Goal: Task Accomplishment & Management: Manage account settings

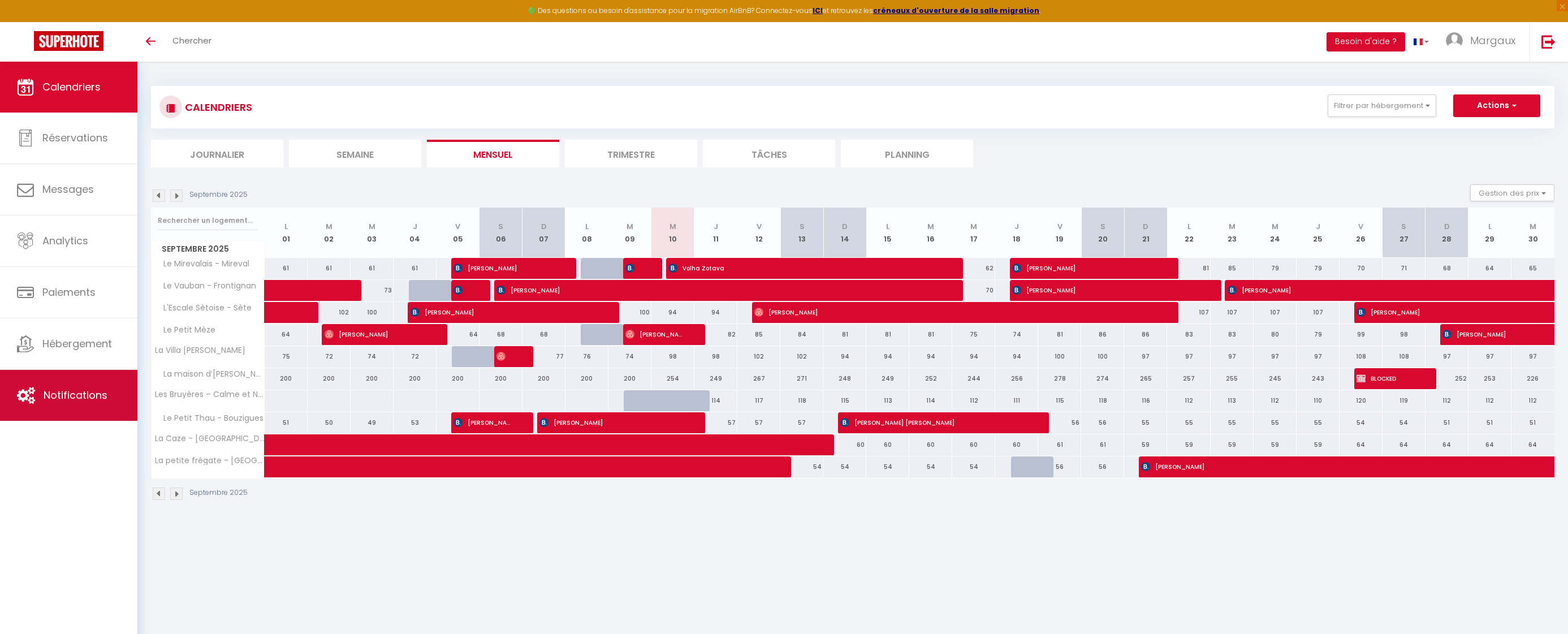
click at [84, 405] on link "Notifications" at bounding box center [69, 395] width 138 height 51
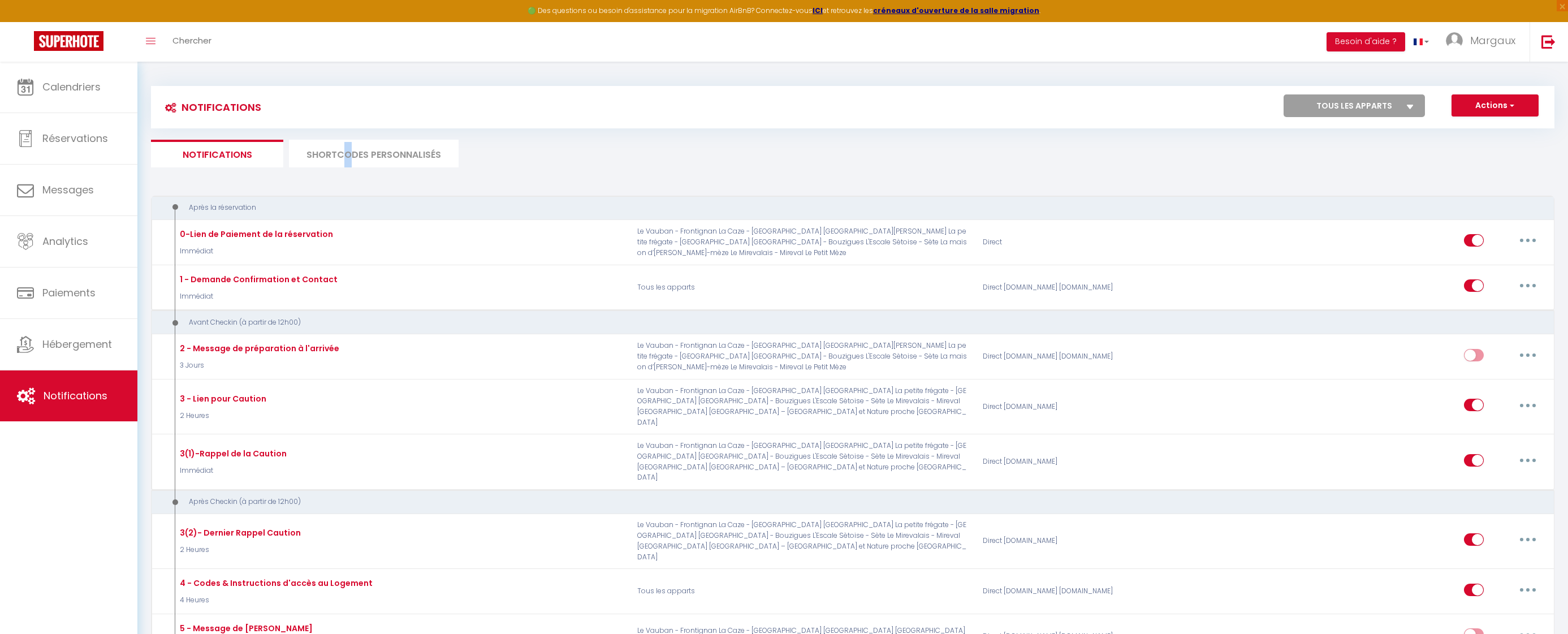
click at [348, 157] on li "SHORTCODES PERSONNALISÉS" at bounding box center [373, 153] width 170 height 28
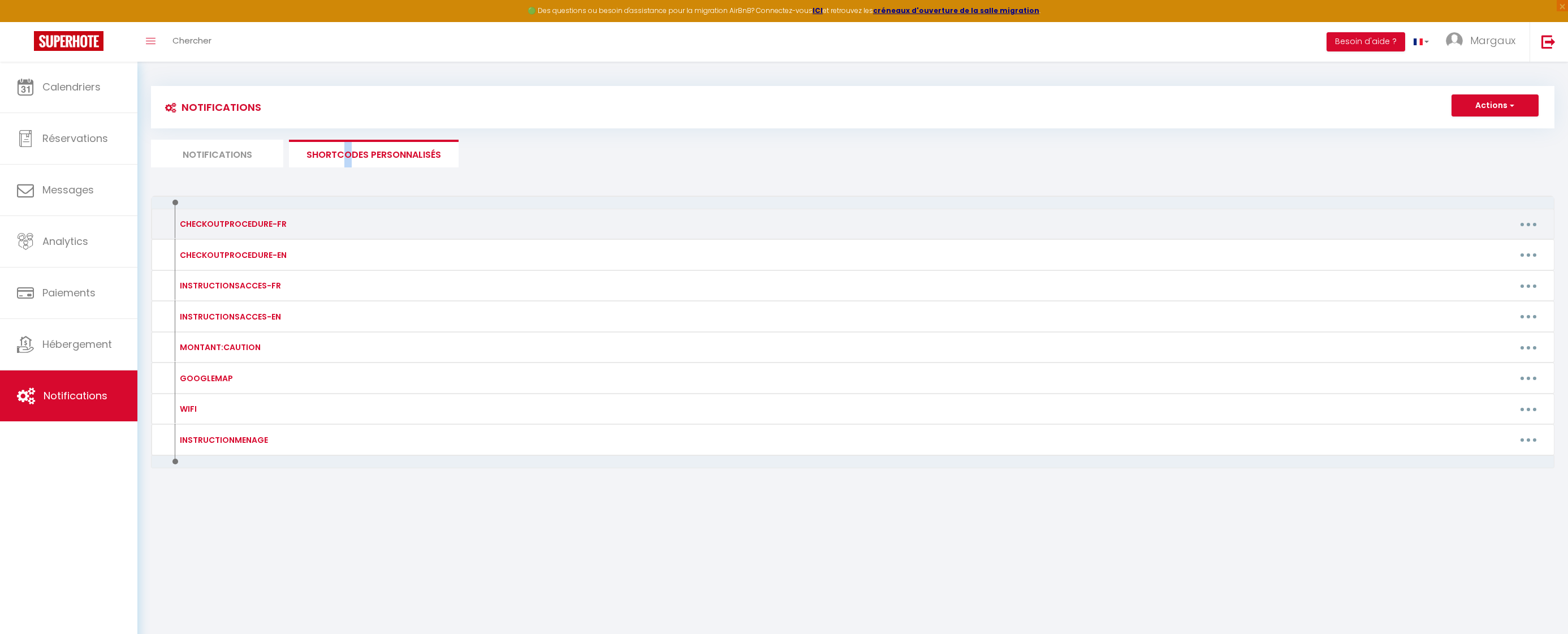
drag, startPoint x: 1535, startPoint y: 219, endPoint x: 1529, endPoint y: 223, distance: 7.2
click at [1535, 219] on button "button" at bounding box center [1529, 224] width 32 height 18
click at [1488, 245] on link "Editer" at bounding box center [1499, 250] width 84 height 19
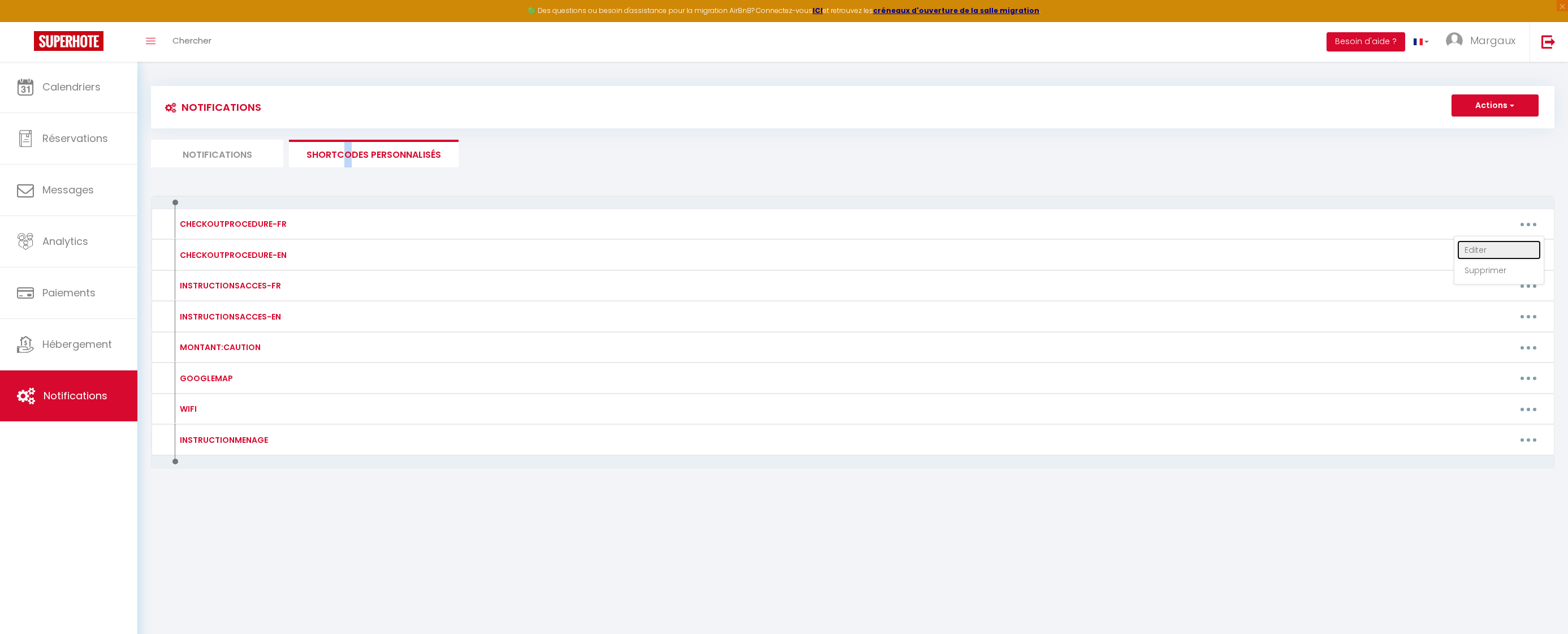
type input "CHECKOUTPROCEDURE-FR"
type textarea "CHECKOUTPROCEDURE-FR"
type textarea "Horaire du Check out : 10h - vider le réfrigérateur - vider le lave vaisselle -…"
type textarea "Horaire du Check out : 10h Vider le réfrigérateur. Laver et ranger la vaisselle…"
type textarea "Vider le réfrigérateur. Laver et ranger la vaisselle. Mettre les poubelles dans…"
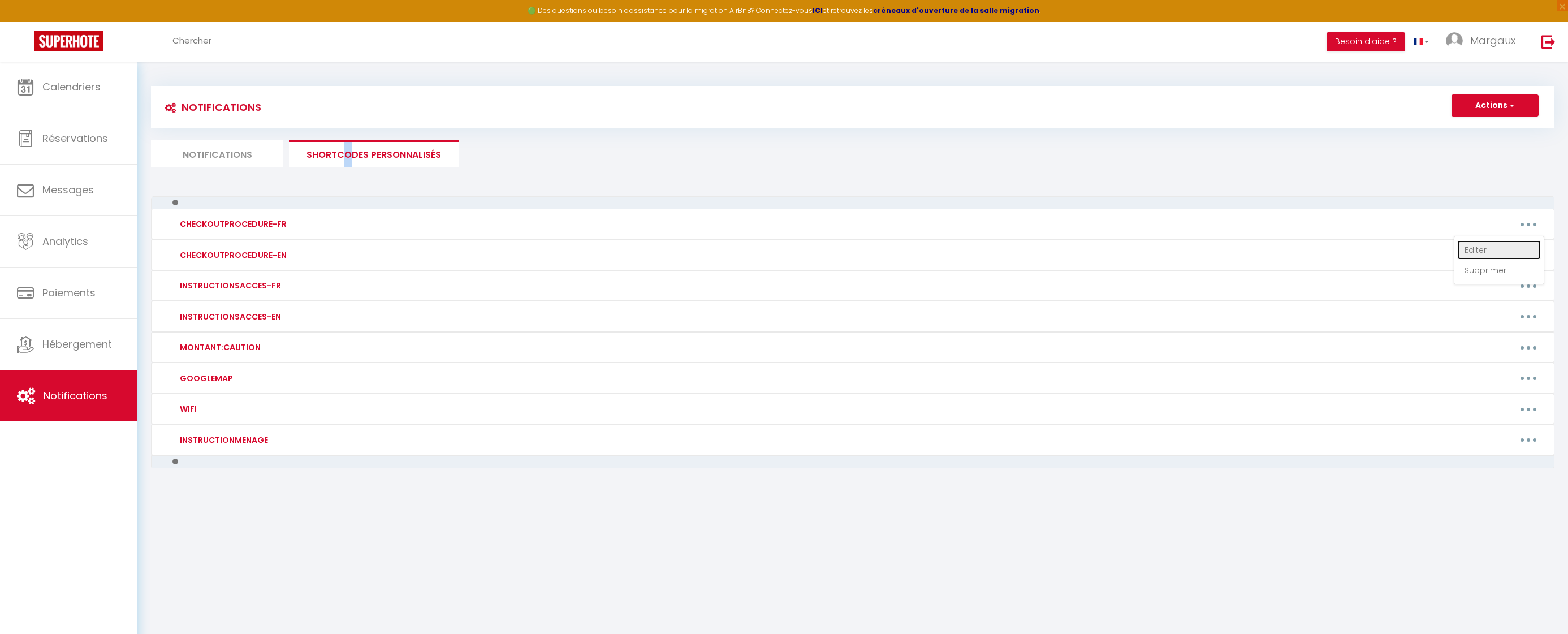
type textarea "Horaire du Check Out : 10H Vider le réfrigérateur. Laver et ranger la vaisselle…"
type textarea "Horaire du Check out : 10h Vider le réfrigérateur. Laver et ranger la vaisselle…"
type textarea "Horaire du Check out : 10h - Vider le réfrigérateur. - Laver et ranger la vaiss…"
type textarea "Horaire du Check out : 10h Vider le réfrigérateur. Laver et ranger la vaisselle…"
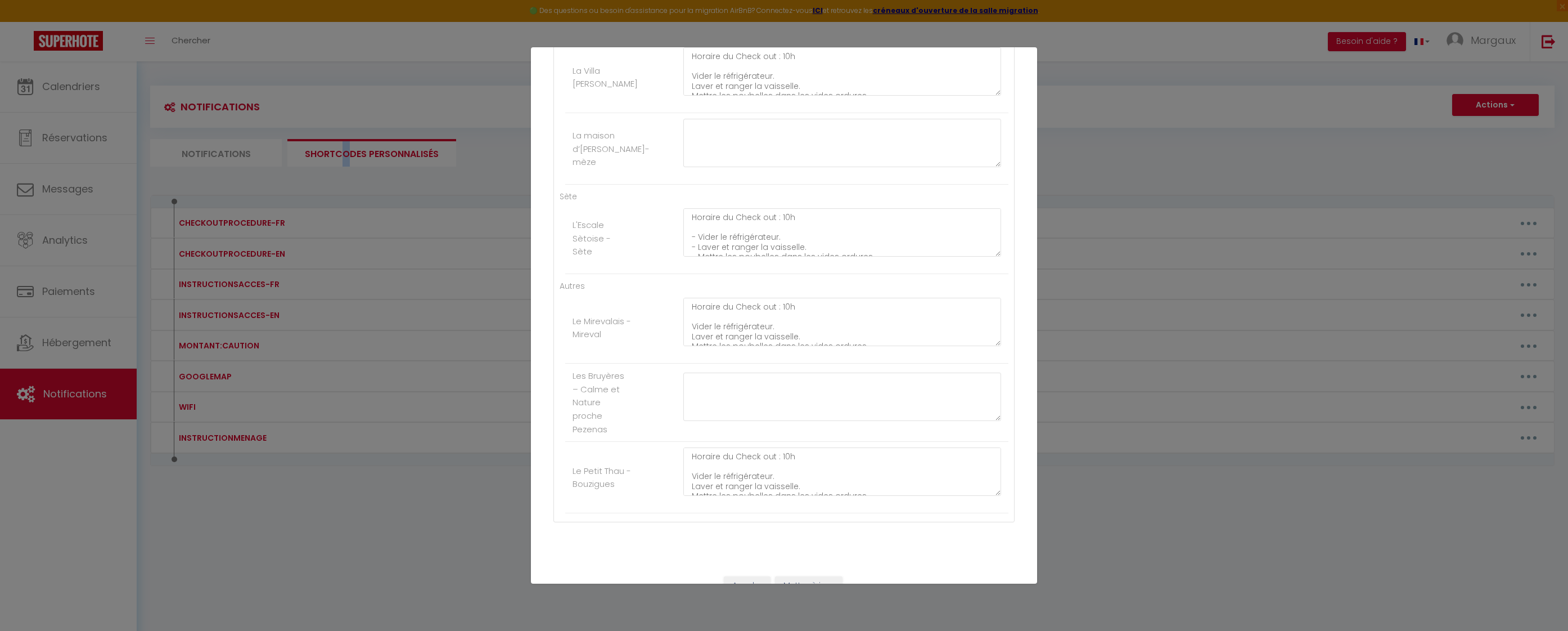
scroll to position [599, 0]
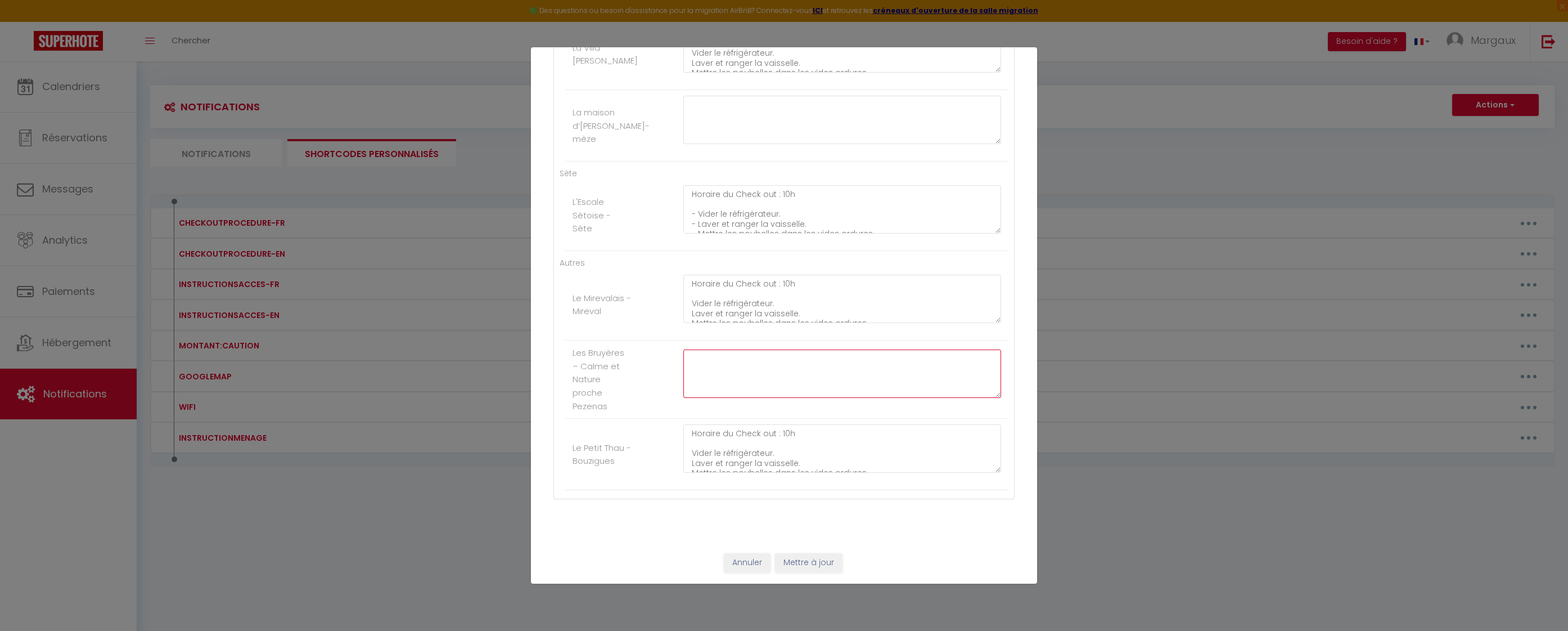
click at [771, 373] on textarea at bounding box center [842, 373] width 318 height 48
drag, startPoint x: 684, startPoint y: 278, endPoint x: 832, endPoint y: 315, distance: 152.6
click at [832, 315] on textarea "Horaire du Check out : 10h Vider le réfrigérateur. Laver et ranger la vaisselle…" at bounding box center [842, 298] width 318 height 48
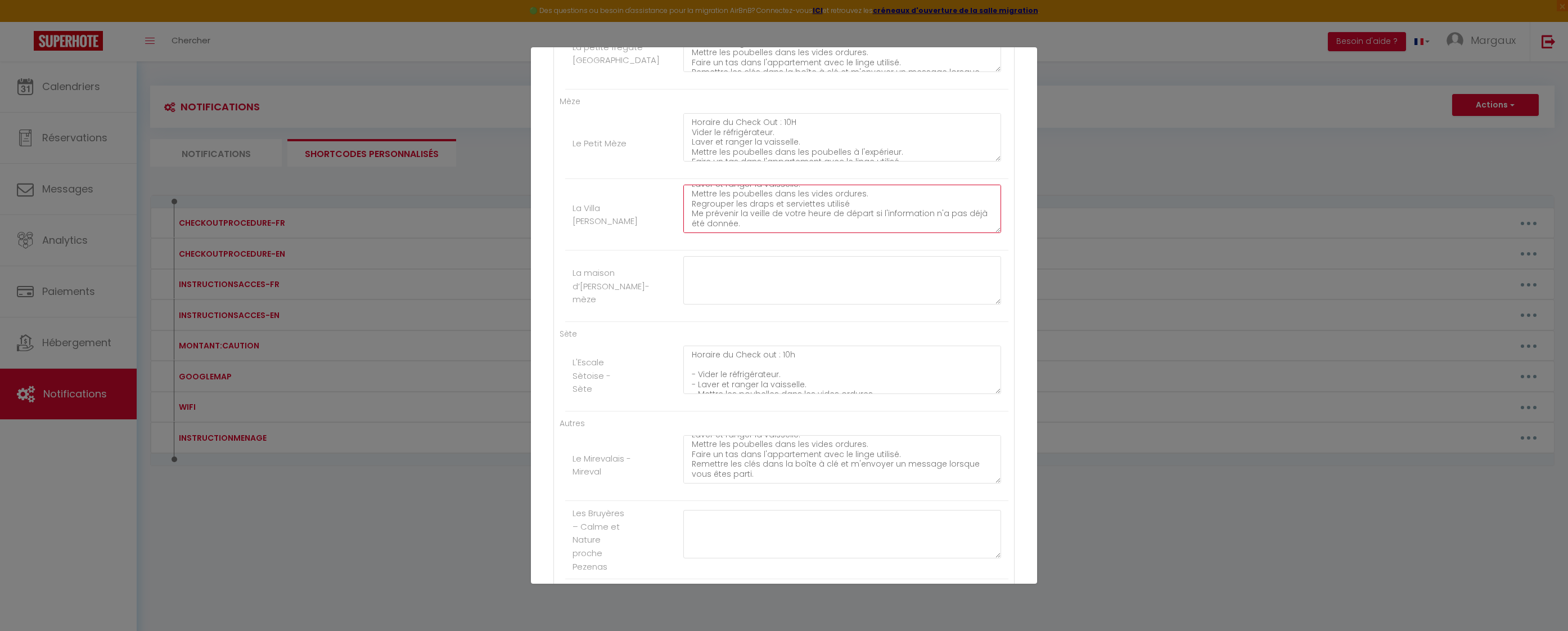
drag, startPoint x: 686, startPoint y: 192, endPoint x: 861, endPoint y: 233, distance: 179.7
click at [861, 233] on textarea "Horaire du Check out : 10h Vider le réfrigérateur. Laver et ranger la vaisselle…" at bounding box center [842, 208] width 318 height 48
click at [750, 276] on textarea at bounding box center [842, 280] width 318 height 48
paste textarea "Horaire du Check out : 10h Vider le réfrigérateur. Laver et ranger la vaisselle…"
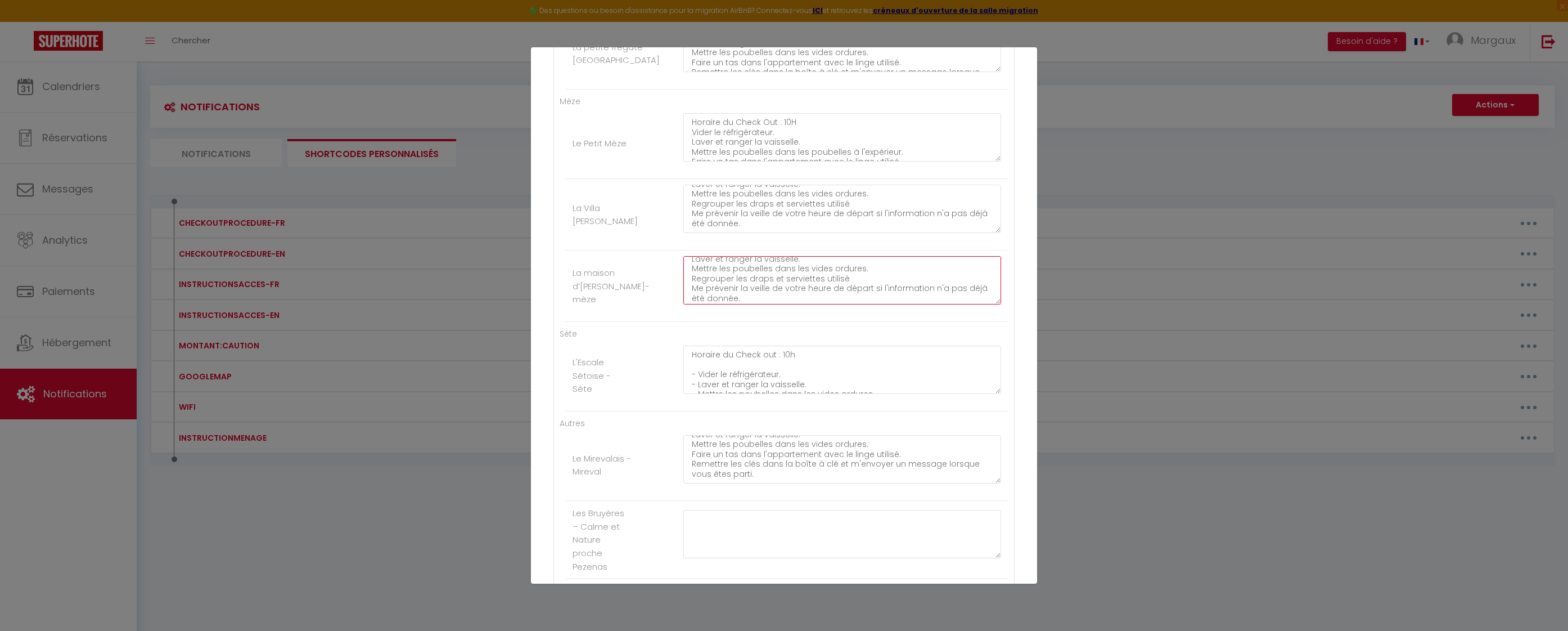
type textarea "Horaire du Check out : 10h Vider le réfrigérateur. Laver et ranger la vaisselle…"
drag, startPoint x: 758, startPoint y: 224, endPoint x: 683, endPoint y: 216, distance: 75.4
click at [684, 216] on textarea "Horaire du Check out : 10h Vider le réfrigérateur. Laver et ranger la vaisselle…" at bounding box center [842, 208] width 318 height 48
type textarea "Horaire du Check out : 10h Vider le réfrigérateur. Laver et ranger la vaisselle…"
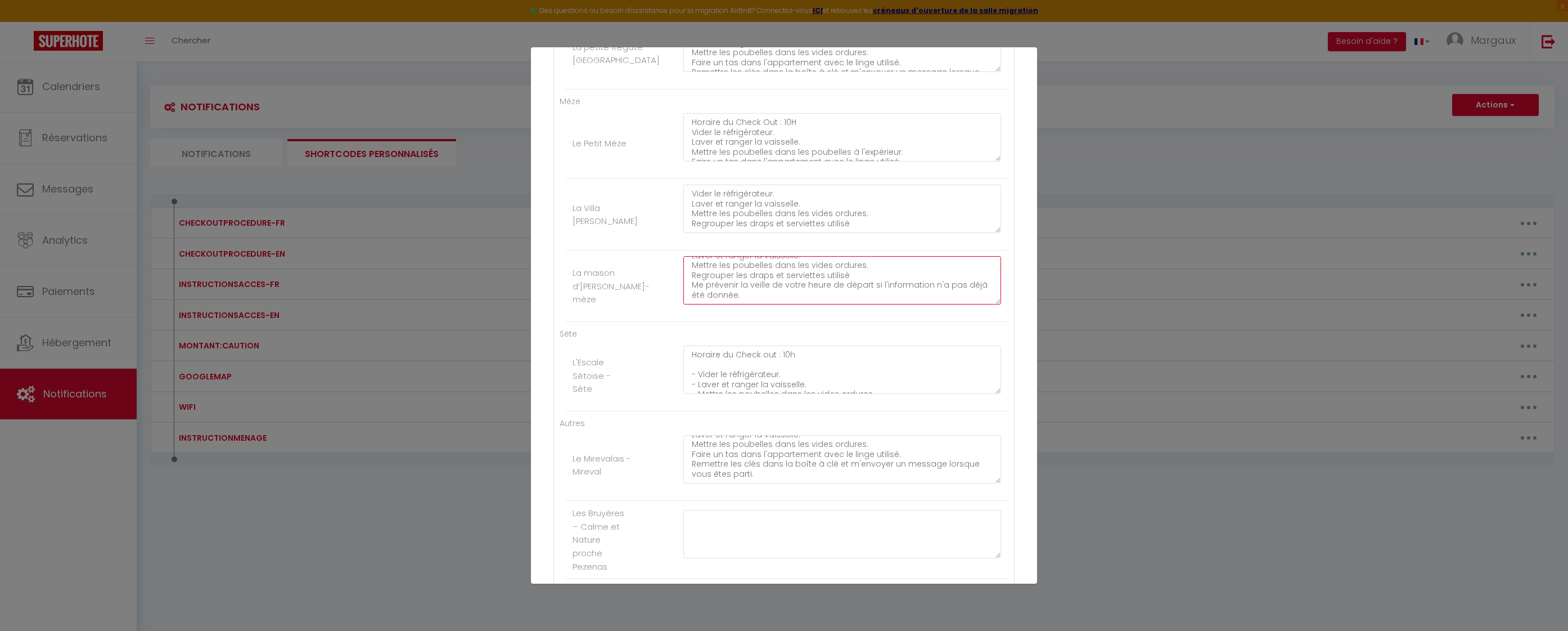
drag, startPoint x: 792, startPoint y: 298, endPoint x: 659, endPoint y: 288, distance: 133.4
click at [659, 288] on li "La maison d’[PERSON_NAME]-mèze Horaire du Check out : 10h Vider le réfrigérateu…" at bounding box center [787, 286] width 443 height 71
click at [869, 275] on textarea "Horaire du Check out : 10h Vider le réfrigérateur. Laver et ranger la vaisselle…" at bounding box center [842, 280] width 318 height 48
drag, startPoint x: 865, startPoint y: 273, endPoint x: 771, endPoint y: 276, distance: 94.0
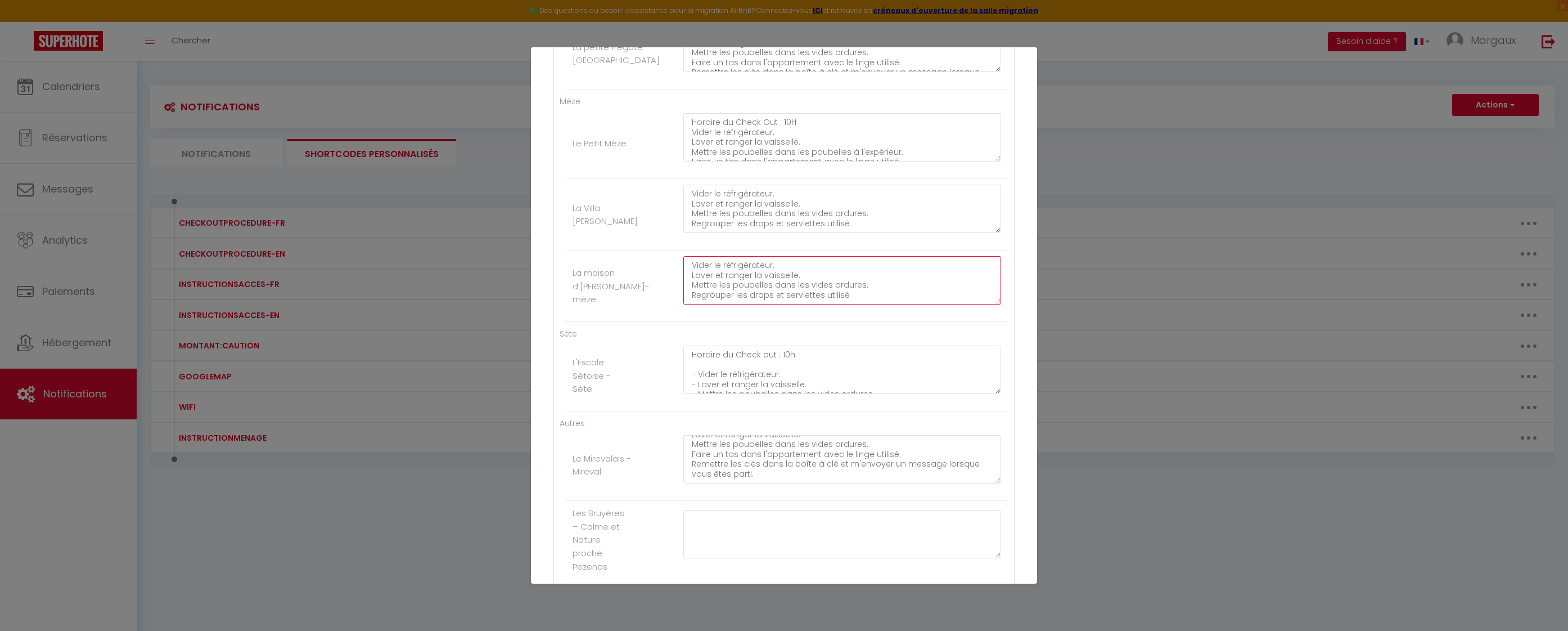
click at [771, 276] on textarea "Horaire du Check out : 10h Vider le réfrigérateur. Laver et ranger la vaisselle…" at bounding box center [842, 280] width 318 height 48
drag, startPoint x: 931, startPoint y: 273, endPoint x: 770, endPoint y: 276, distance: 161.0
click at [770, 276] on textarea "Horaire du Check out : 10h Vider le réfrigérateur. Laver et ranger la vaisselle…" at bounding box center [842, 280] width 318 height 48
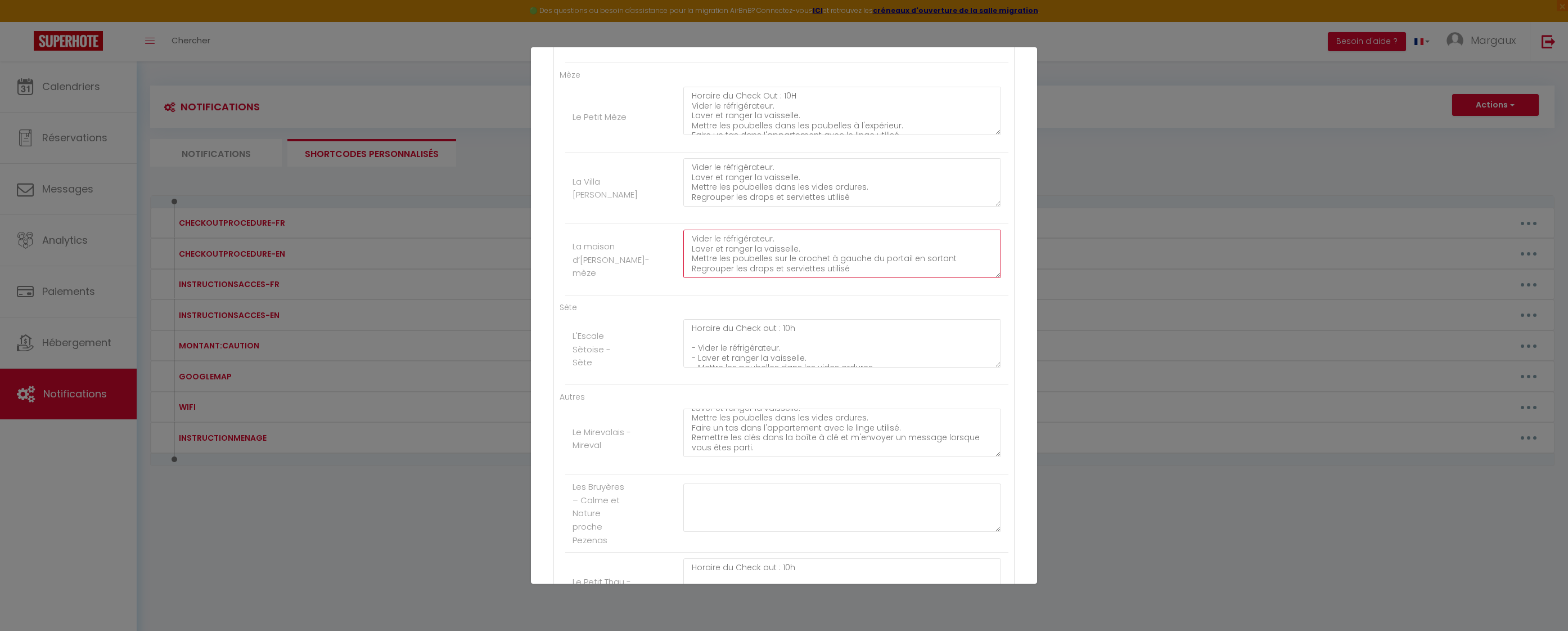
scroll to position [464, 0]
click at [729, 273] on textarea "Horaire du Check out : 10h Vider le réfrigérateur. Laver et ranger la vaisselle…" at bounding box center [842, 254] width 318 height 48
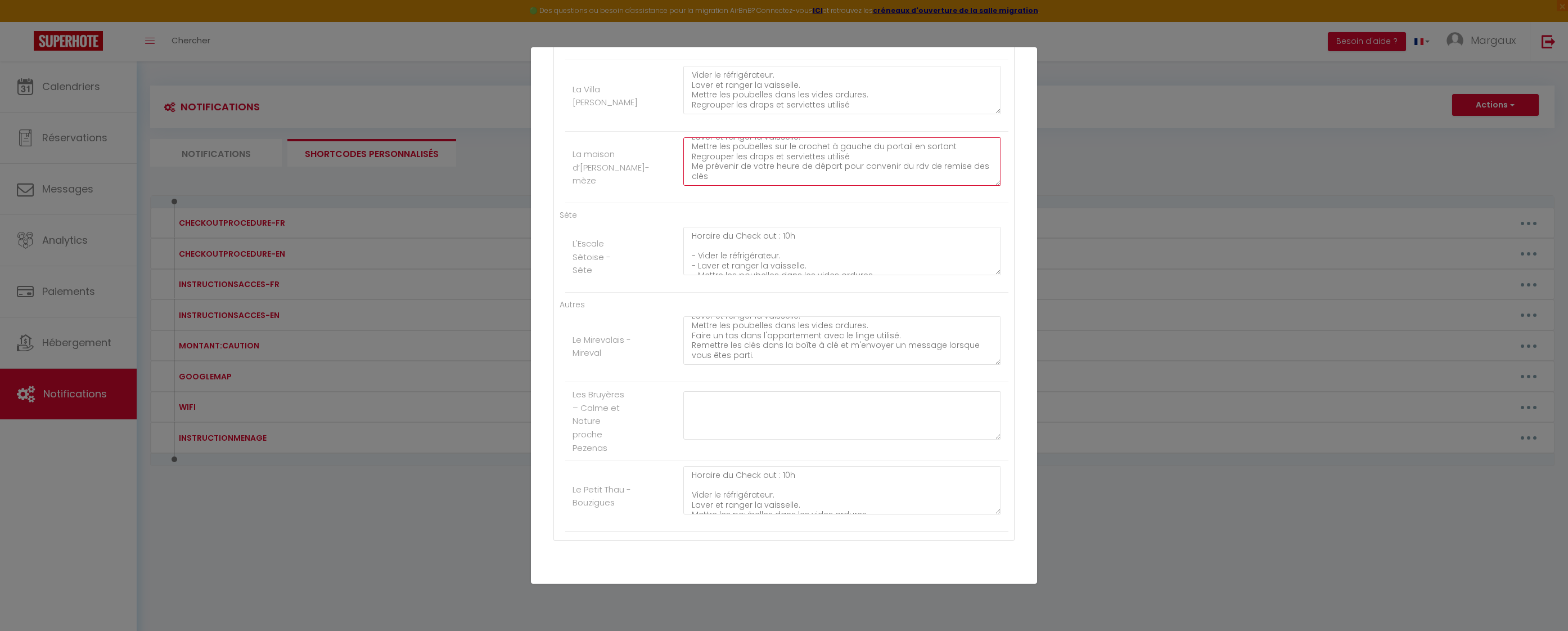
scroll to position [0, 0]
drag, startPoint x: 756, startPoint y: 175, endPoint x: 632, endPoint y: 111, distance: 139.5
click at [632, 111] on ul "Mèze Le Petit Mèze Horaire du Check Out : 10H Vider le réfrigérateur. Laver et …" at bounding box center [783, 90] width 449 height 227
type textarea "Horaire du Check out : 10h Vider le réfrigérateur. Laver et ranger la vaisselle…"
click at [714, 418] on textarea at bounding box center [842, 415] width 318 height 48
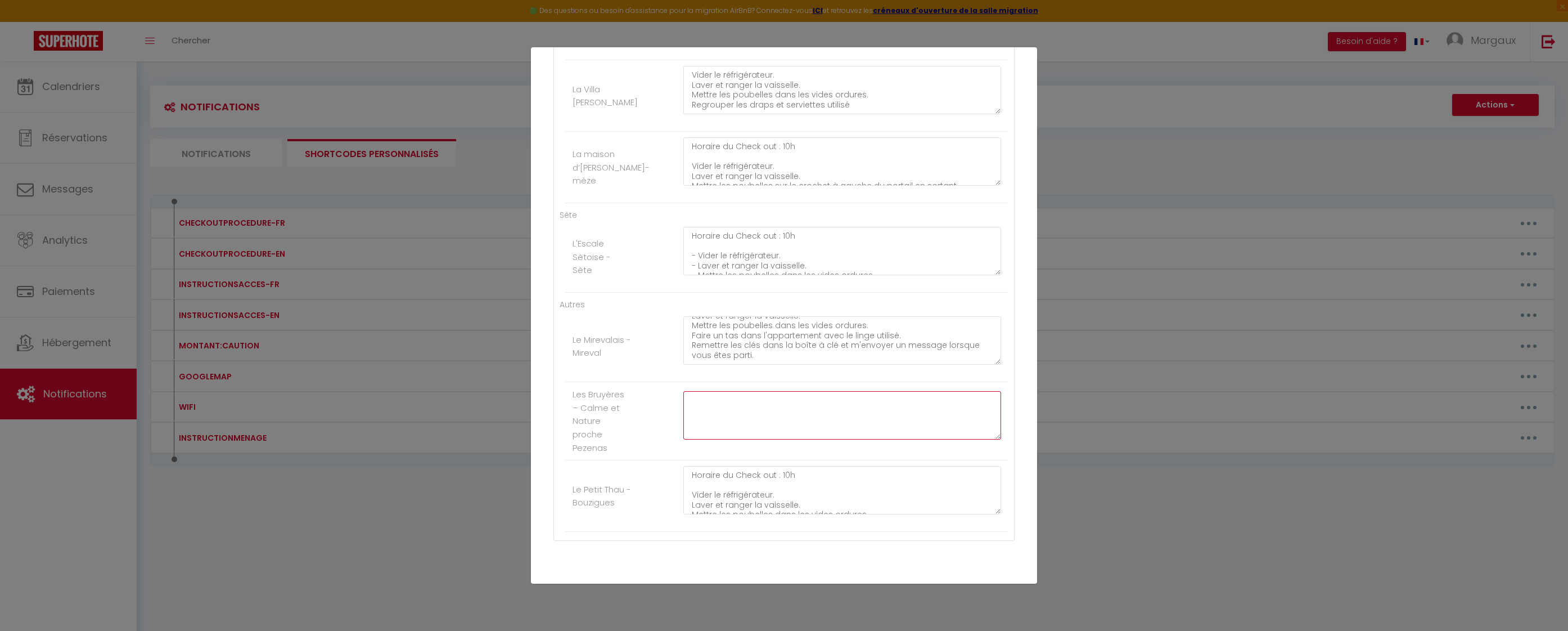
paste textarea "Horaire du Check out : 10h Vider le réfrigérateur. Laver et ranger la vaisselle…"
drag, startPoint x: 884, startPoint y: 418, endPoint x: 769, endPoint y: 403, distance: 116.0
click at [769, 403] on textarea "Horaire du Check out : 10h Vider le réfrigérateur. Laver et ranger la vaisselle…" at bounding box center [842, 415] width 318 height 48
click at [867, 409] on textarea "Horaire du Check out : 10h Vider le réfrigérateur. Laver et ranger la vaisselle…" at bounding box center [842, 415] width 318 height 48
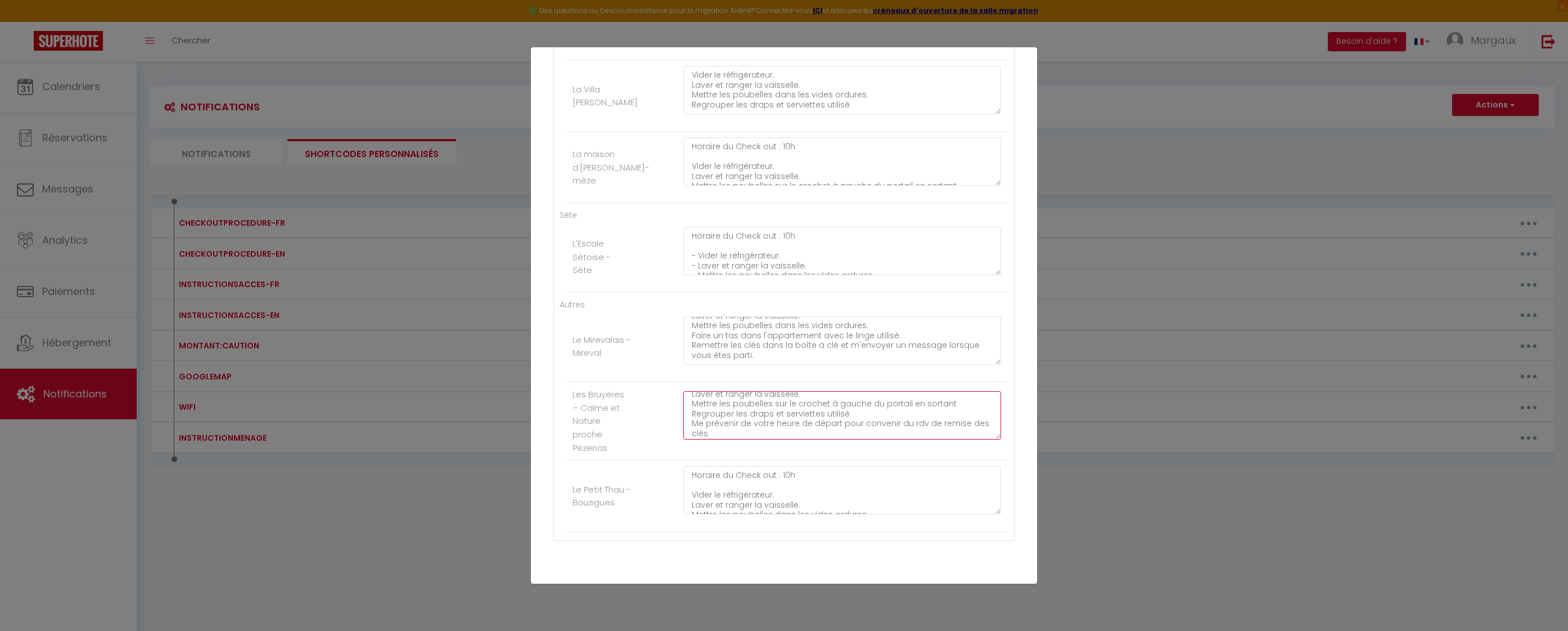
scroll to position [33, 0]
drag, startPoint x: 769, startPoint y: 401, endPoint x: 977, endPoint y: 407, distance: 208.1
click at [977, 407] on textarea "Horaire du Check out : 10h Vider le réfrigérateur. Laver et ranger la vaisselle…" at bounding box center [842, 415] width 318 height 48
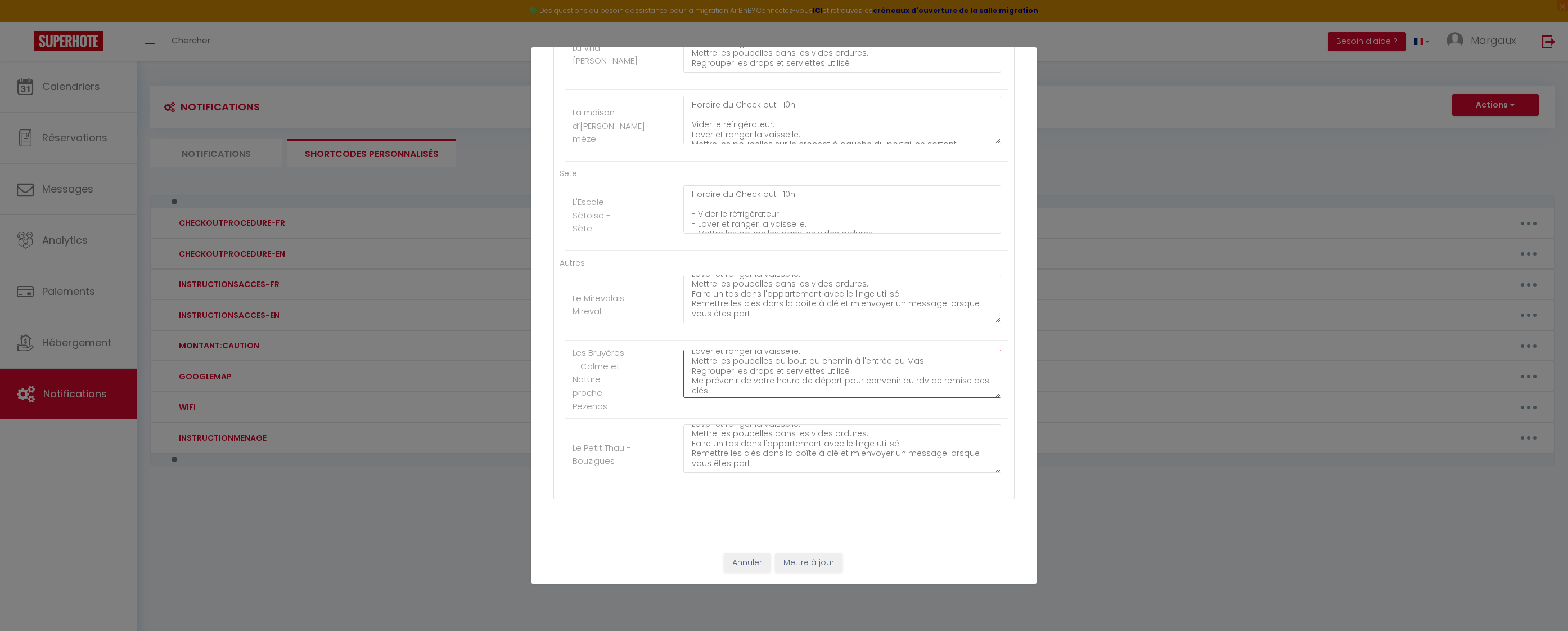
scroll to position [40, 0]
drag, startPoint x: 759, startPoint y: 390, endPoint x: 649, endPoint y: 372, distance: 111.5
click at [649, 372] on li "Les Bruyères – Calme et Nature proche Pezenas Horaire du Check out : 10h Vider …" at bounding box center [787, 379] width 443 height 78
drag, startPoint x: 731, startPoint y: 389, endPoint x: 687, endPoint y: 381, distance: 44.7
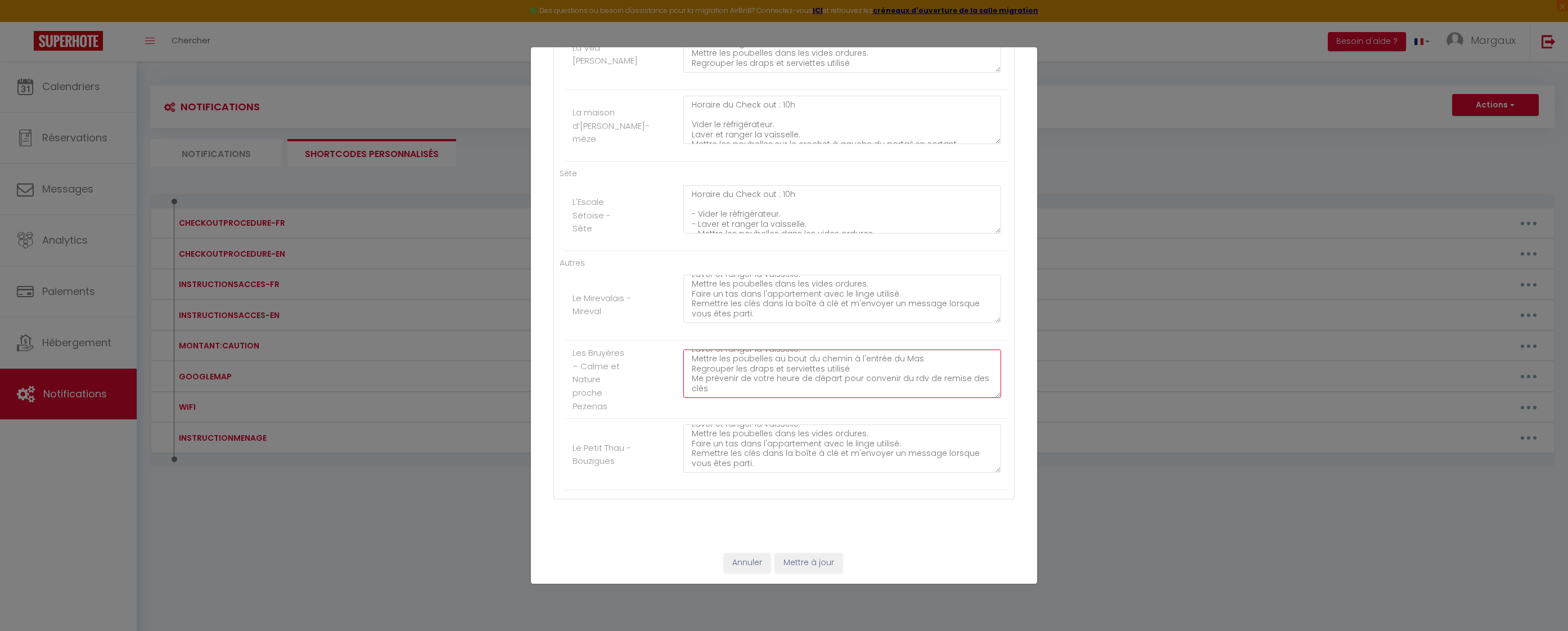
click at [687, 381] on textarea "Horaire du Check out : 10h Vider le réfrigérateur. Laver et ranger la vaisselle…" at bounding box center [842, 373] width 318 height 48
type textarea "Horaire du Check out : 10h Vider le réfrigérateur. Laver et ranger la vaisselle…"
click at [796, 461] on textarea "Horaire du Check out : 10h Vider le réfrigérateur. Laver et ranger la vaisselle…" at bounding box center [842, 448] width 318 height 48
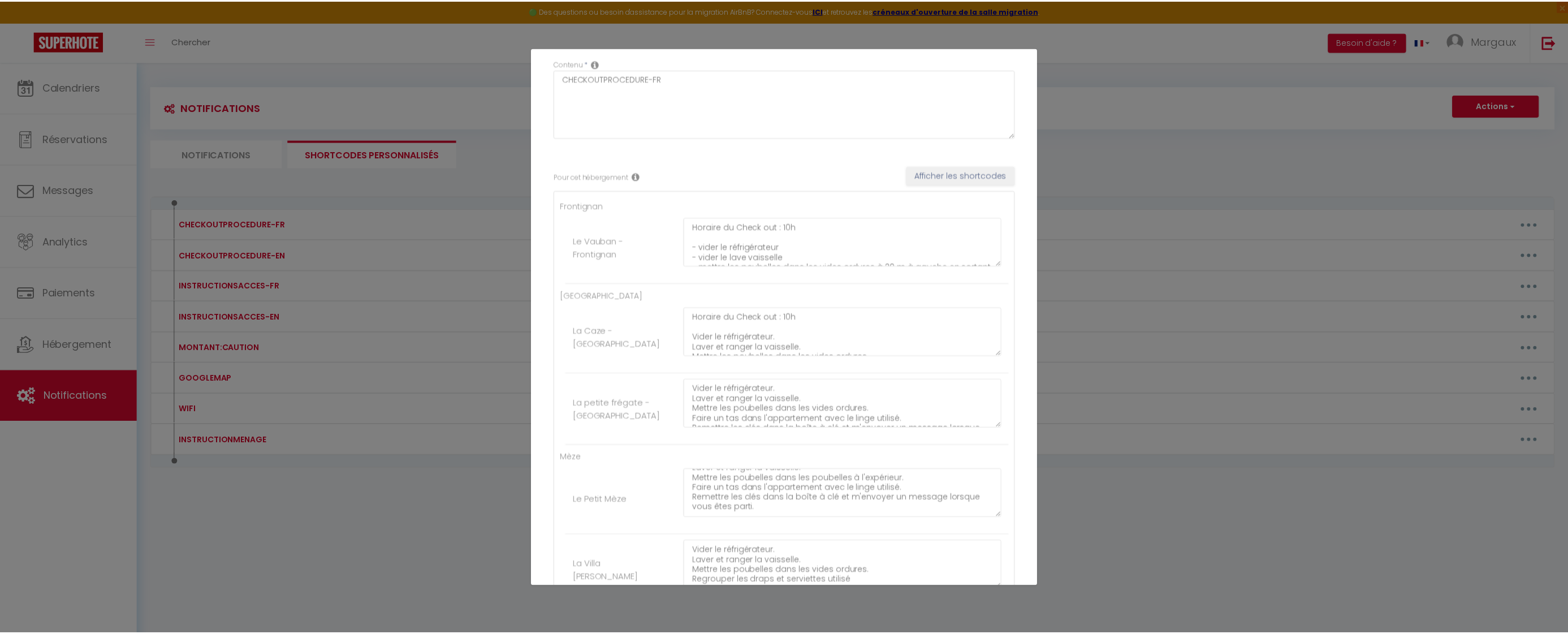
scroll to position [602, 0]
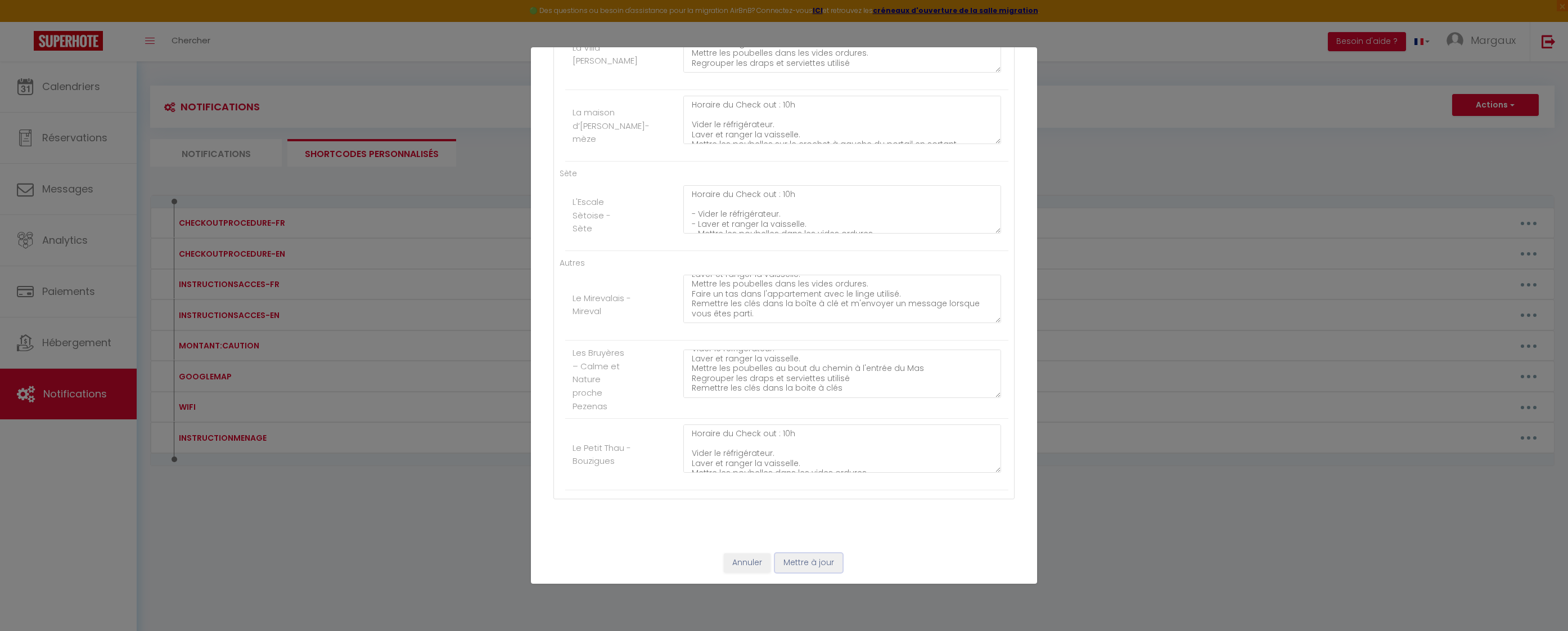
click at [803, 568] on button "Mettre à jour" at bounding box center [808, 562] width 68 height 19
